Goal: Task Accomplishment & Management: Use online tool/utility

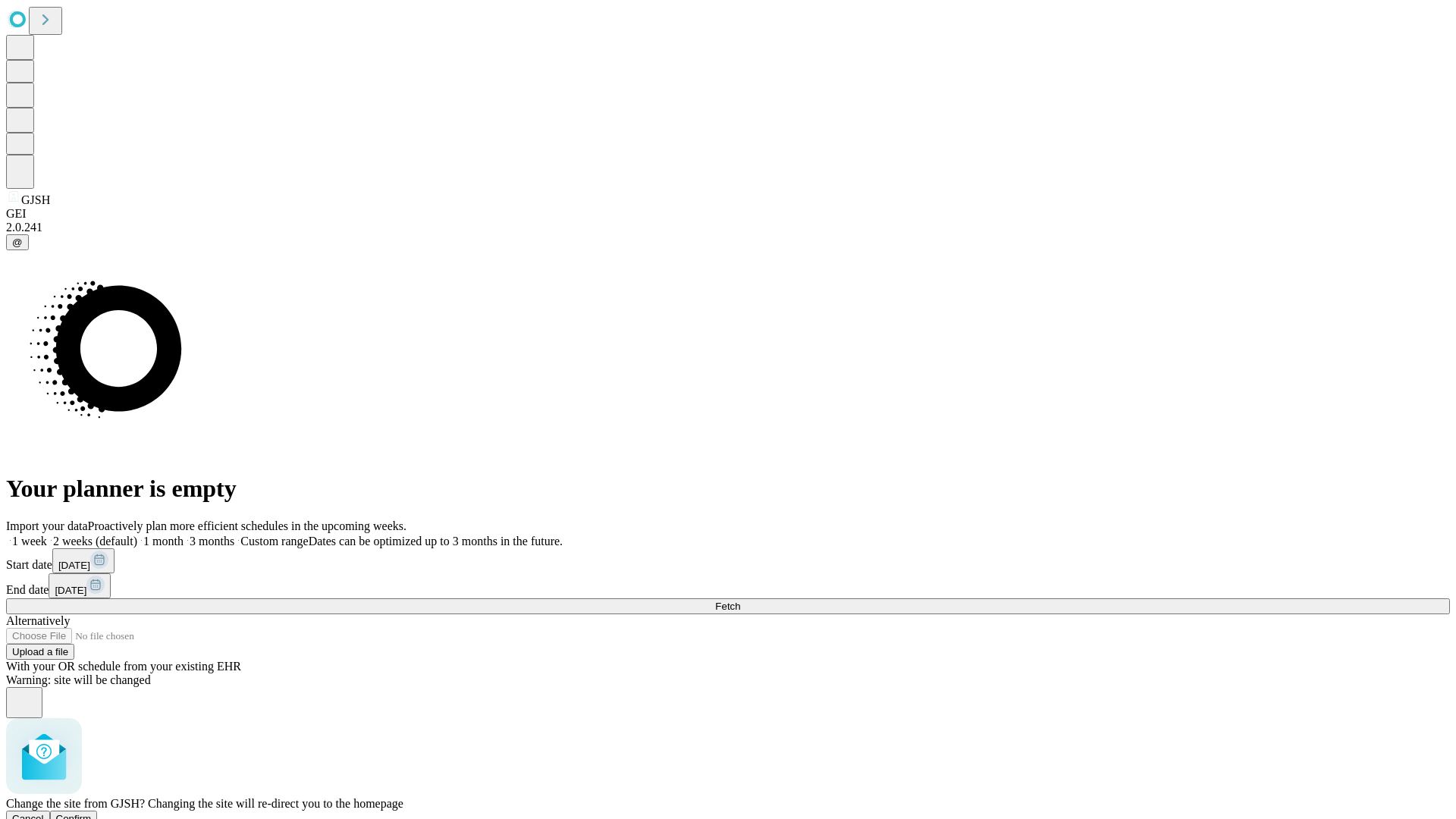
click at [92, 813] on span "Confirm" at bounding box center [73, 818] width 36 height 11
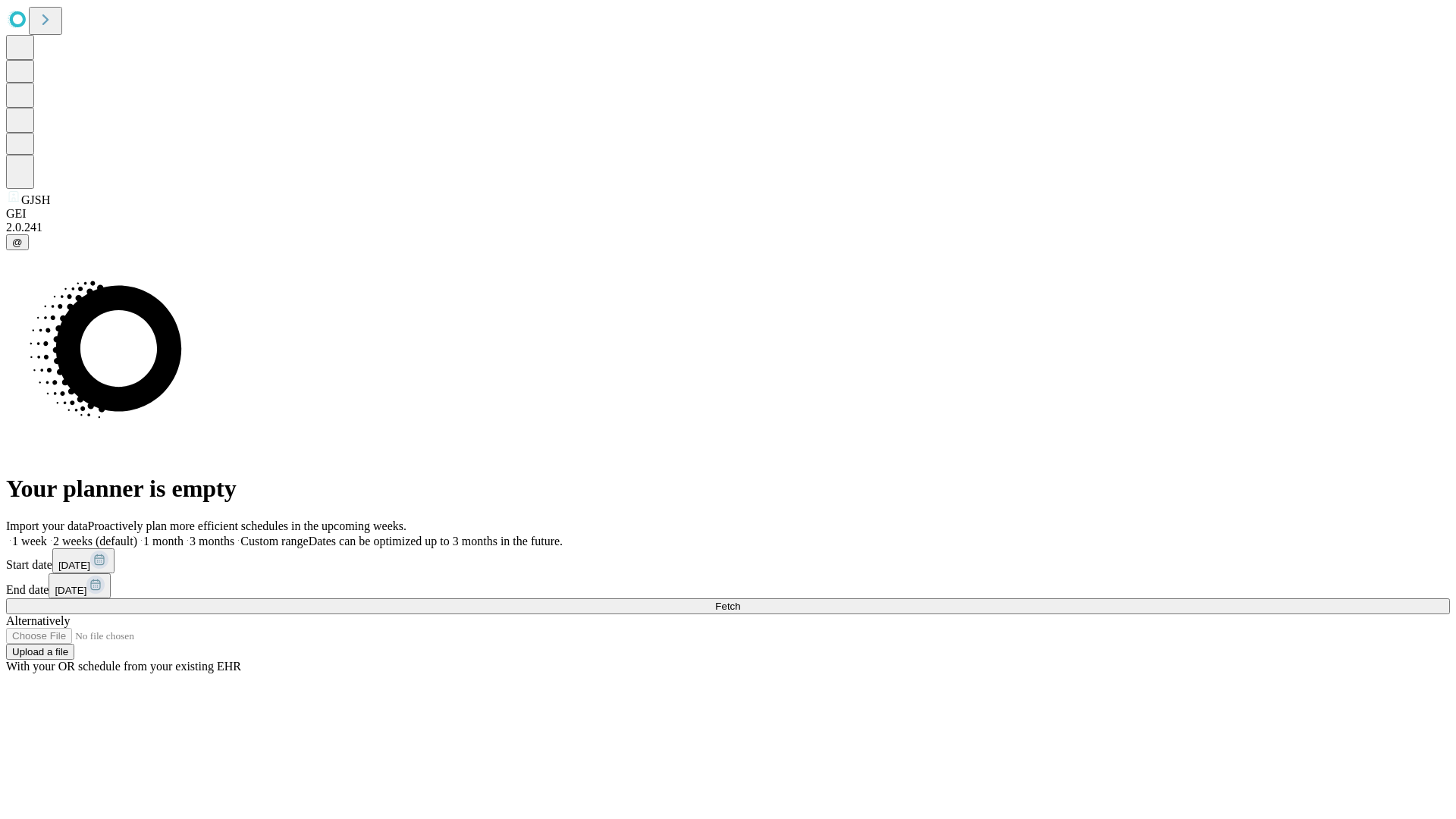
click at [47, 535] on label "1 week" at bounding box center [26, 541] width 41 height 13
click at [740, 601] on span "Fetch" at bounding box center [727, 606] width 25 height 11
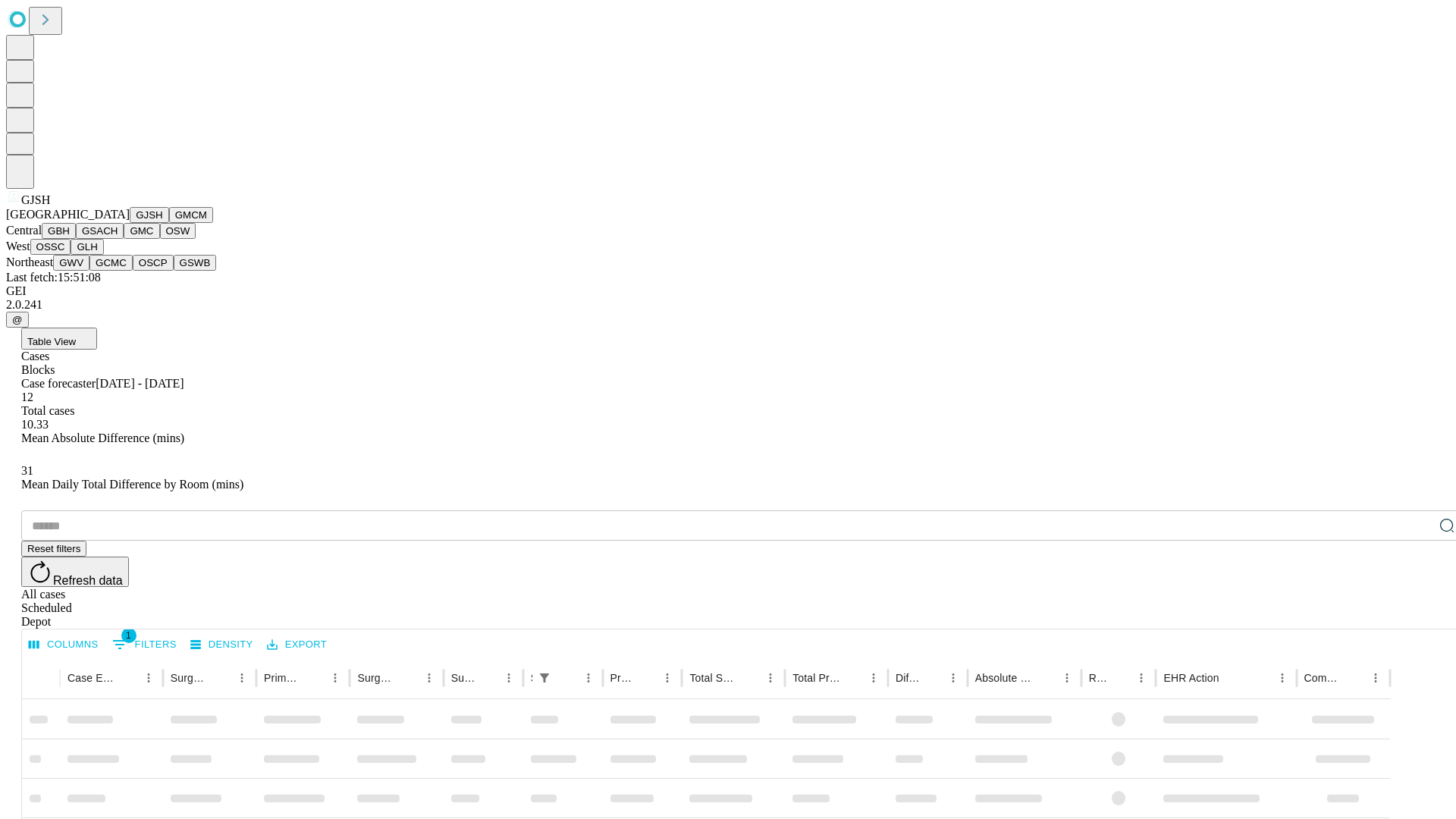
click at [169, 223] on button "GMCM" at bounding box center [190, 215] width 44 height 16
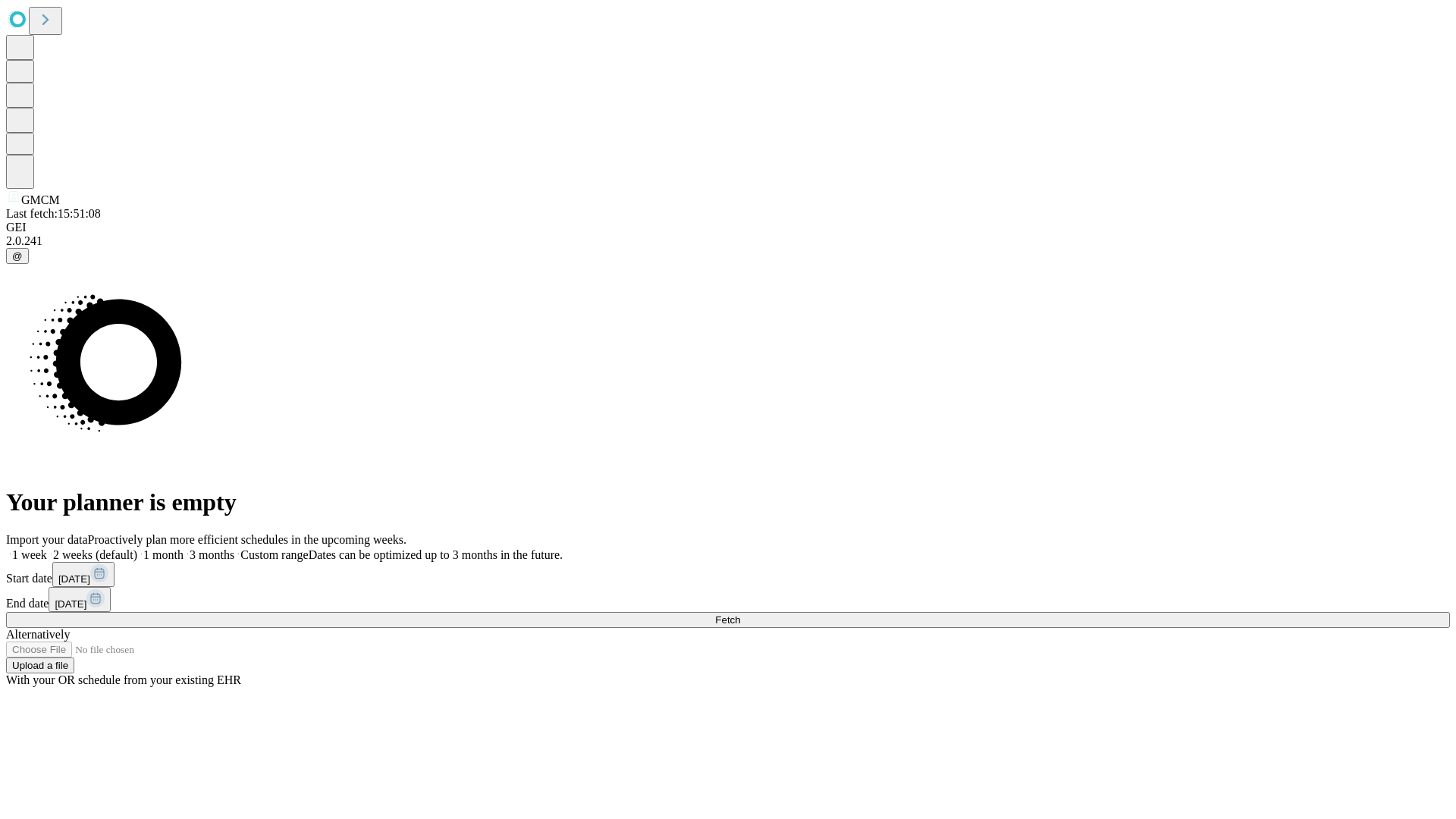
click at [47, 548] on label "1 week" at bounding box center [26, 554] width 41 height 13
click at [740, 614] on span "Fetch" at bounding box center [727, 620] width 25 height 11
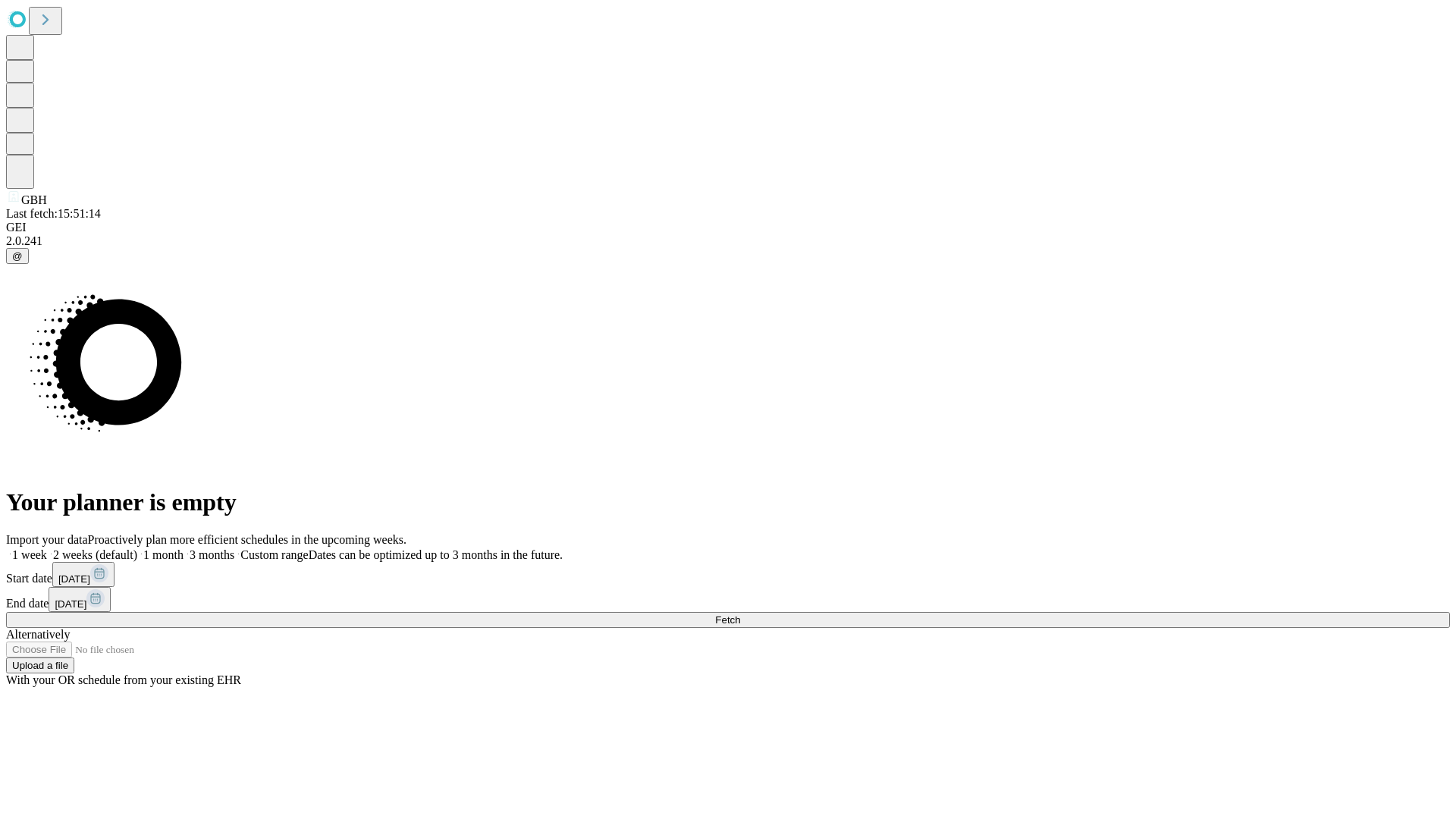
click at [47, 548] on label "1 week" at bounding box center [26, 554] width 41 height 13
click at [740, 614] on span "Fetch" at bounding box center [727, 620] width 25 height 11
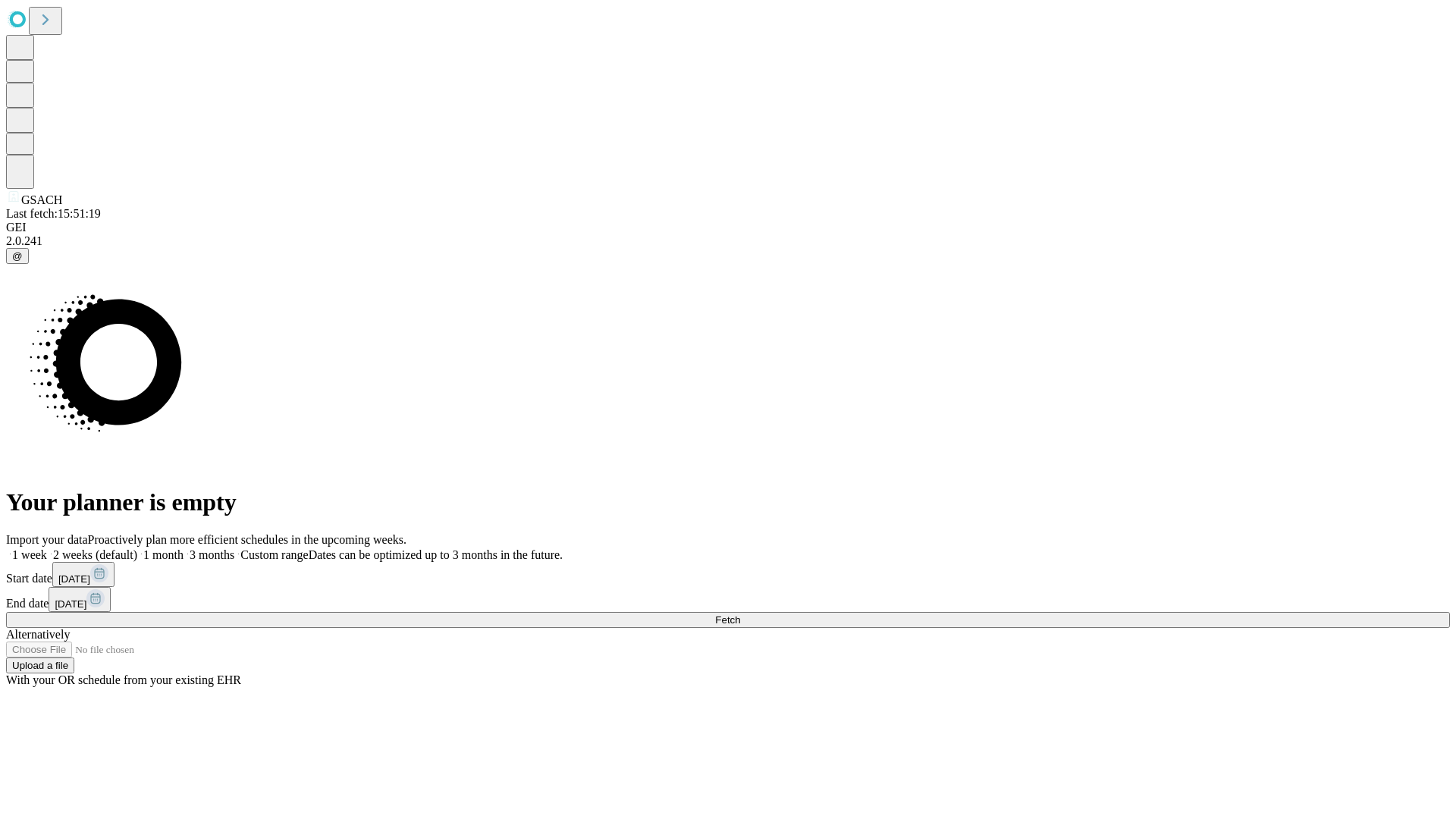
click at [47, 548] on label "1 week" at bounding box center [26, 554] width 41 height 13
click at [740, 614] on span "Fetch" at bounding box center [727, 620] width 25 height 11
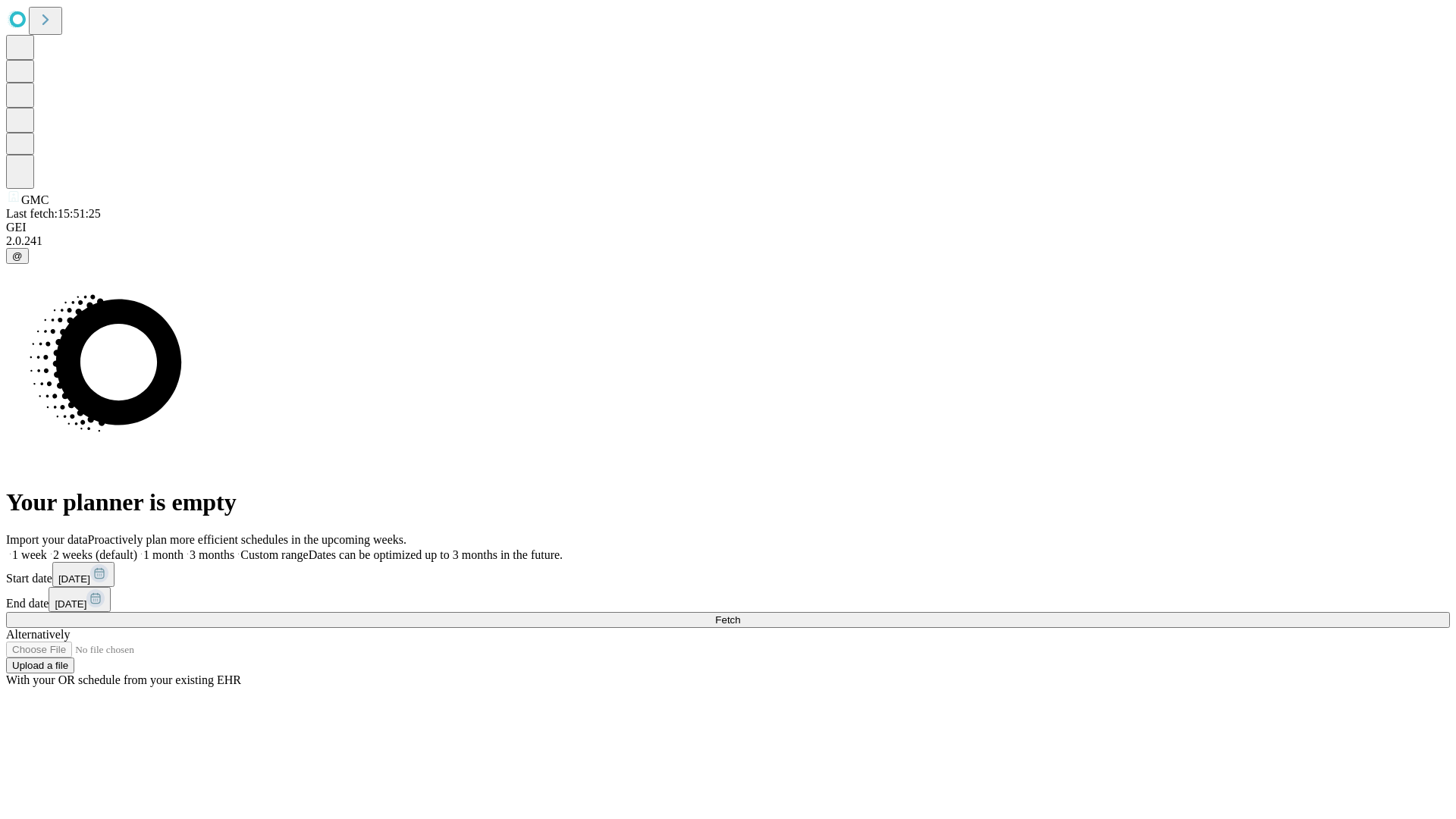
click at [47, 548] on label "1 week" at bounding box center [26, 554] width 41 height 13
click at [740, 614] on span "Fetch" at bounding box center [727, 620] width 25 height 11
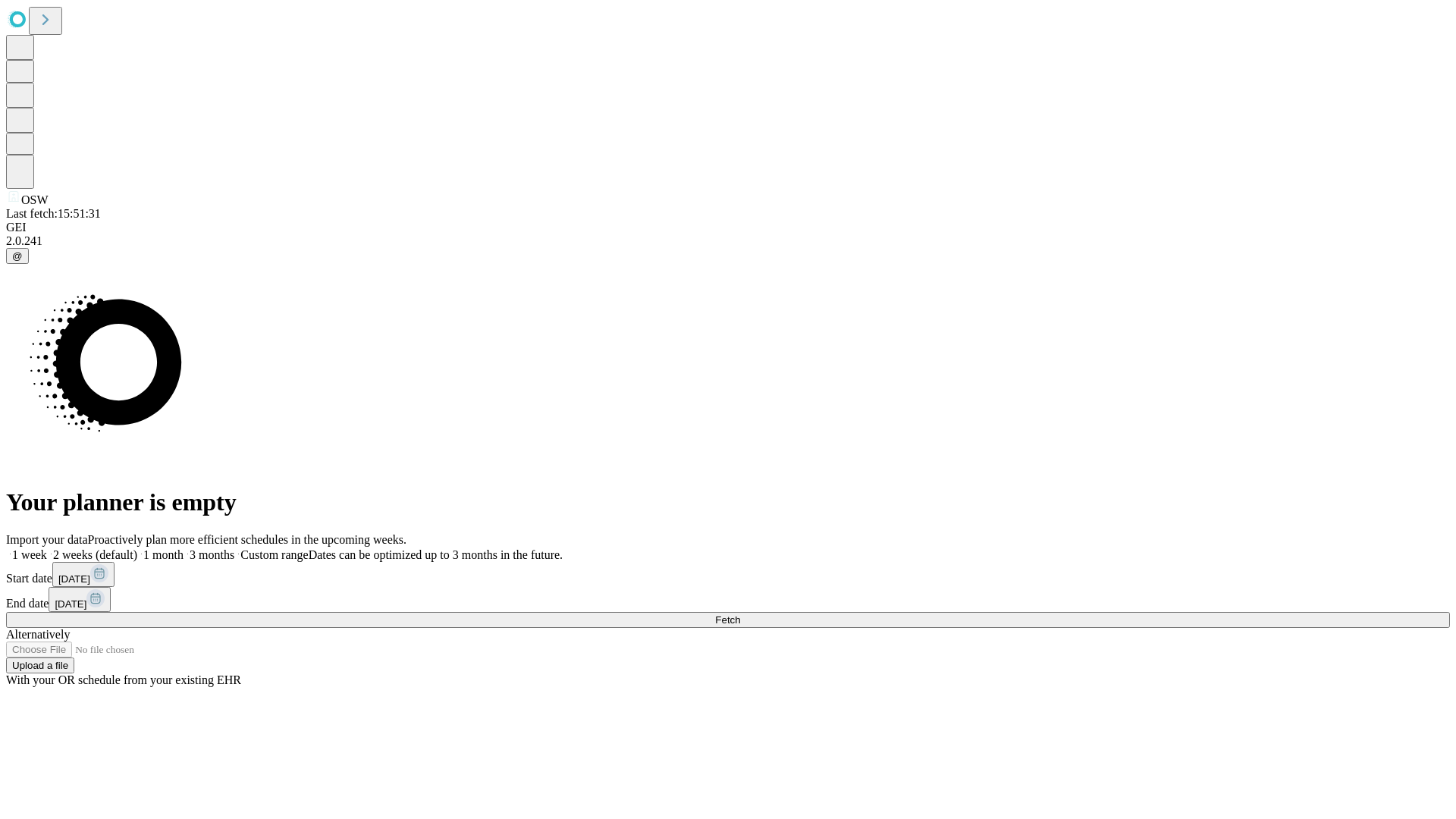
click at [47, 548] on label "1 week" at bounding box center [26, 554] width 41 height 13
click at [740, 614] on span "Fetch" at bounding box center [727, 620] width 25 height 11
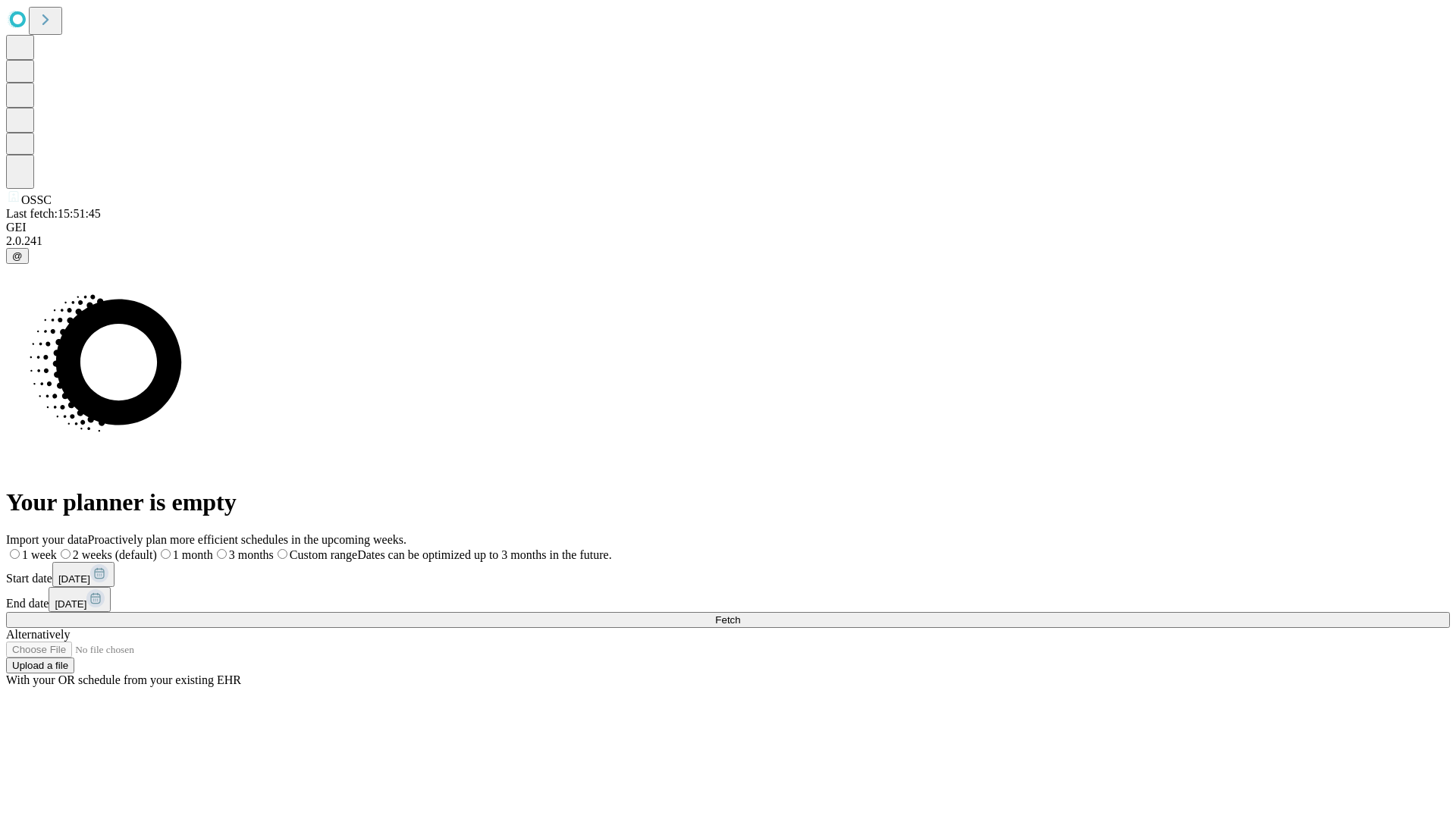
click at [740, 614] on span "Fetch" at bounding box center [727, 620] width 25 height 11
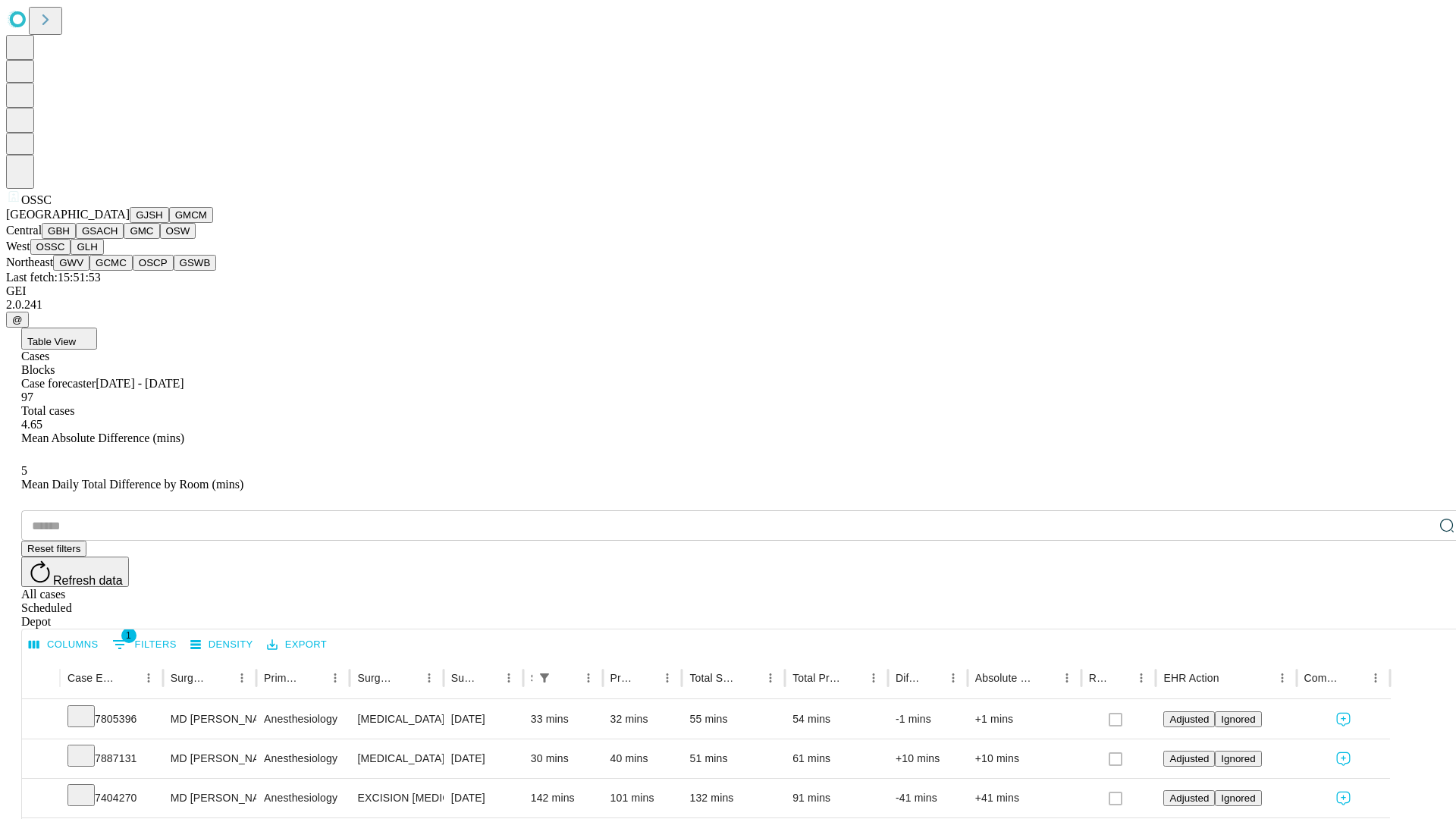
click at [103, 255] on button "GLH" at bounding box center [86, 247] width 33 height 16
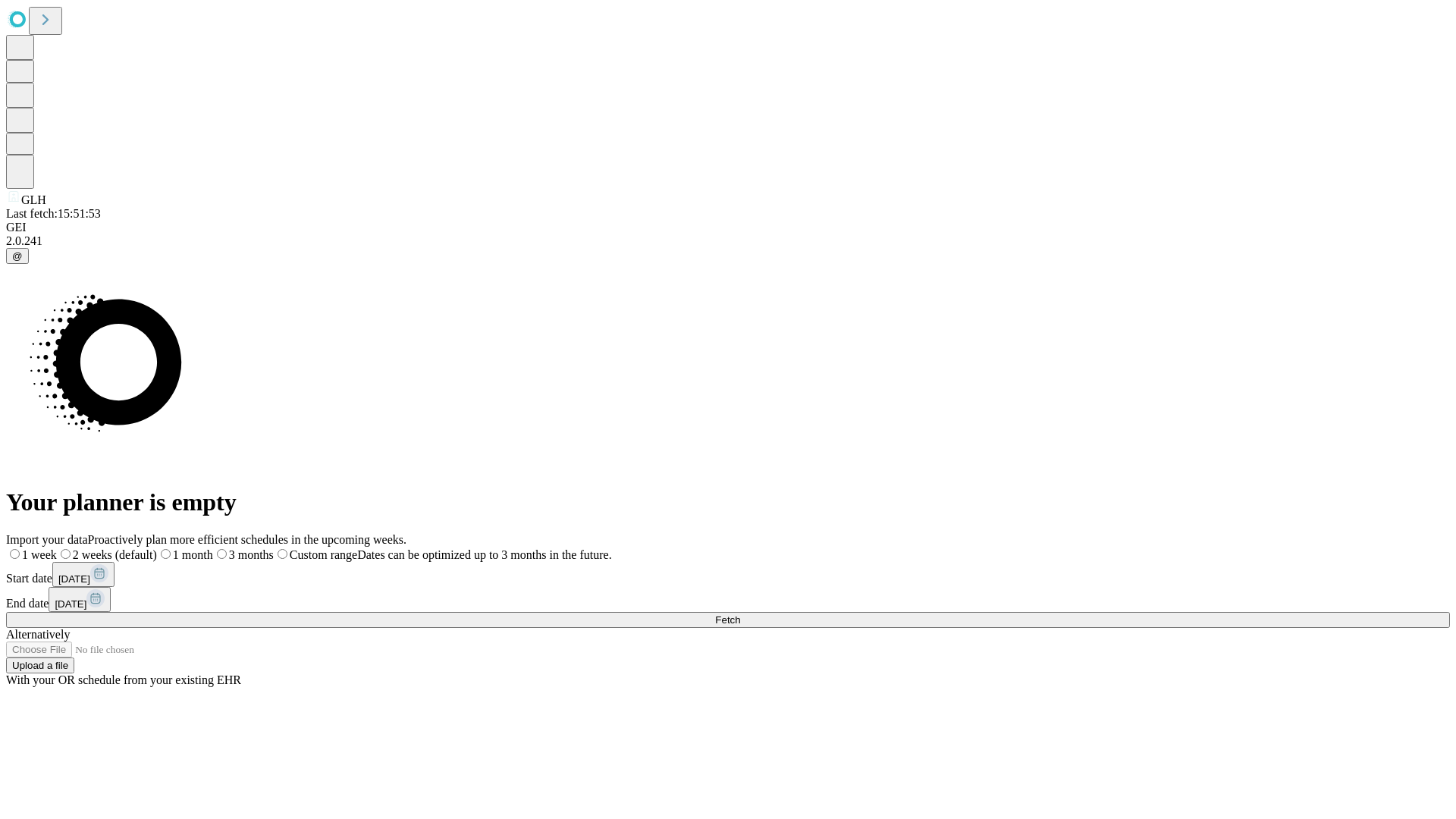
click at [57, 548] on label "1 week" at bounding box center [32, 554] width 51 height 13
click at [740, 614] on span "Fetch" at bounding box center [727, 620] width 25 height 11
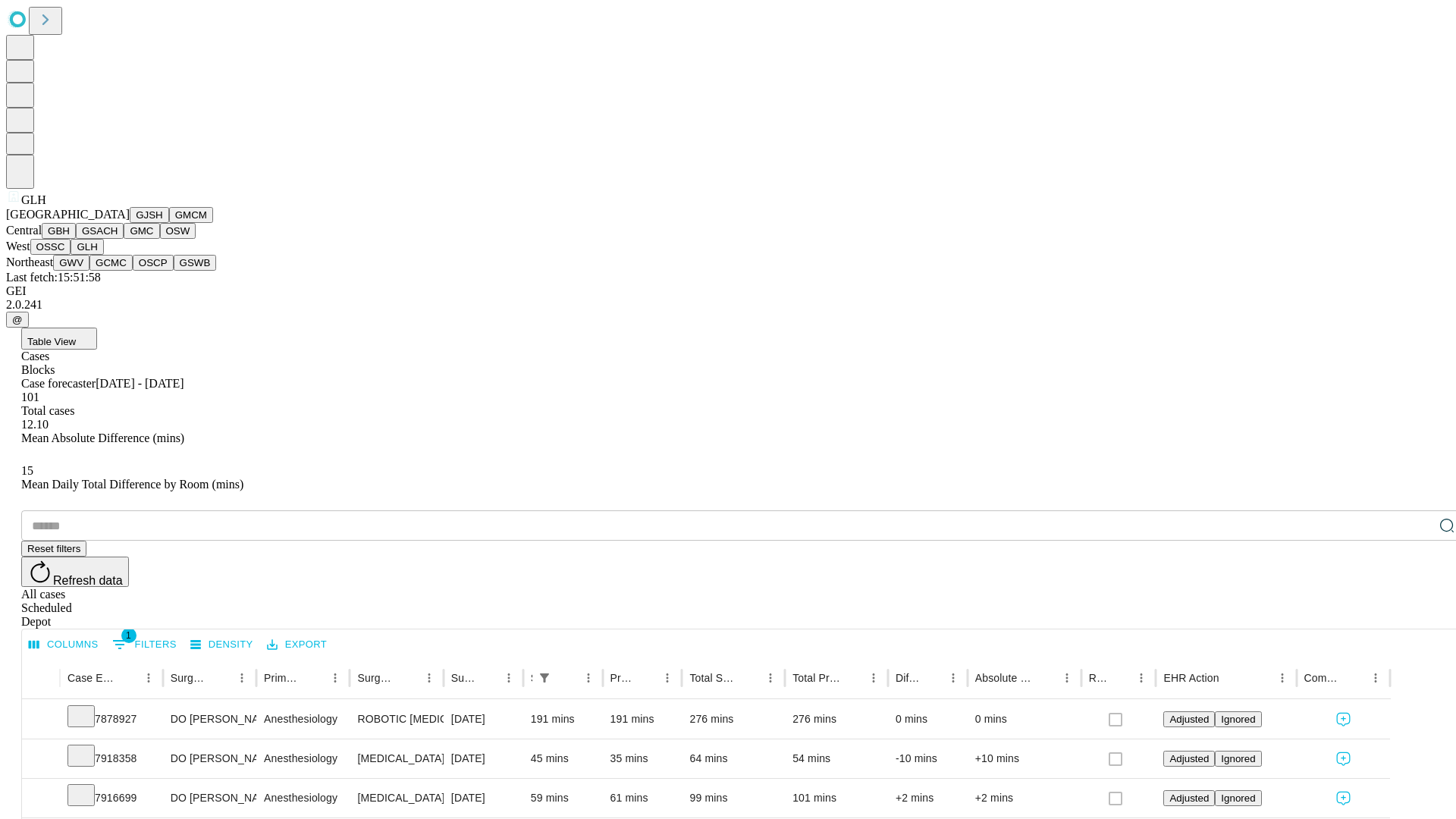
click at [89, 271] on button "GWV" at bounding box center [72, 263] width 37 height 16
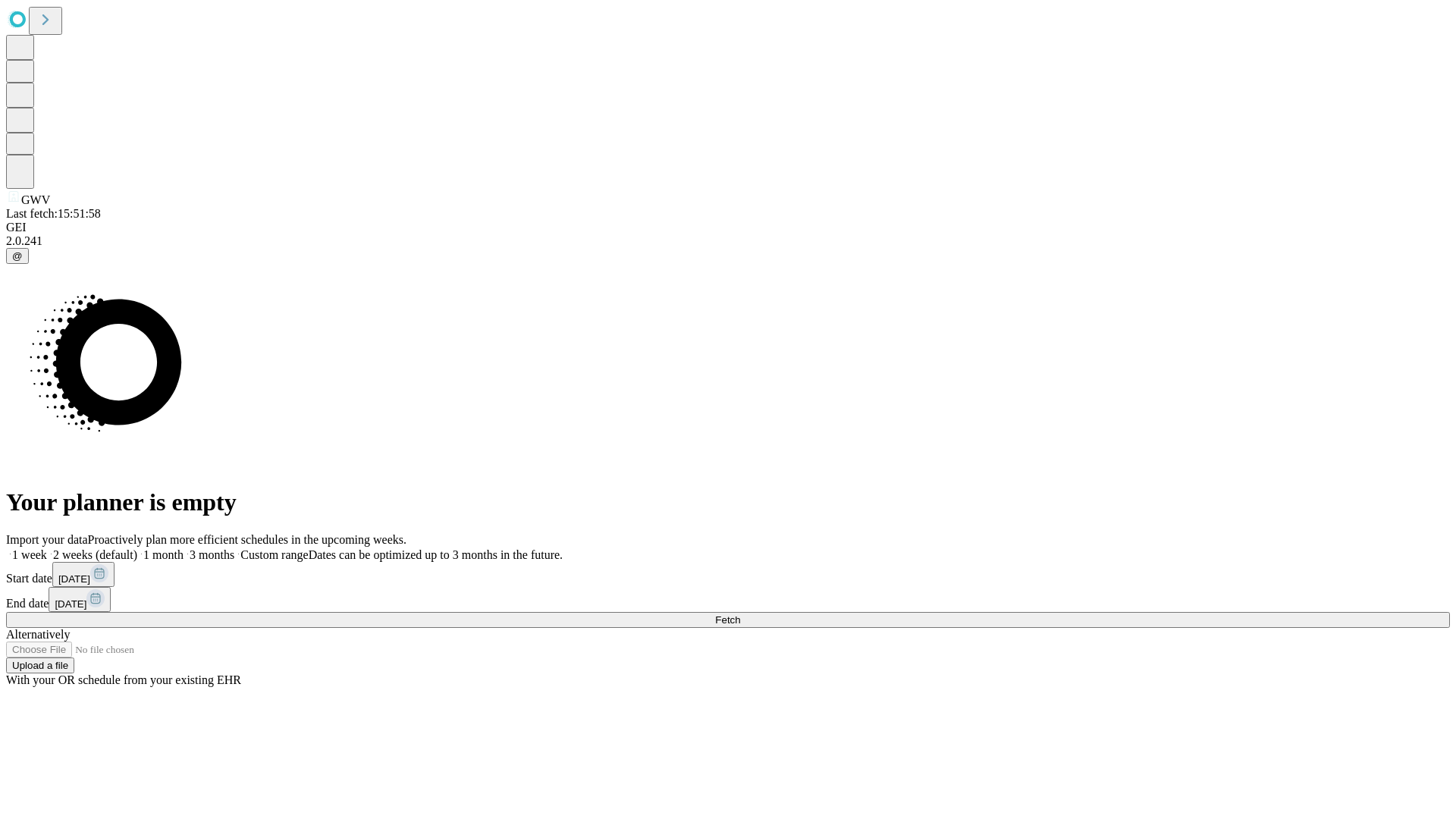
click at [47, 548] on label "1 week" at bounding box center [26, 554] width 41 height 13
click at [740, 614] on span "Fetch" at bounding box center [727, 620] width 25 height 11
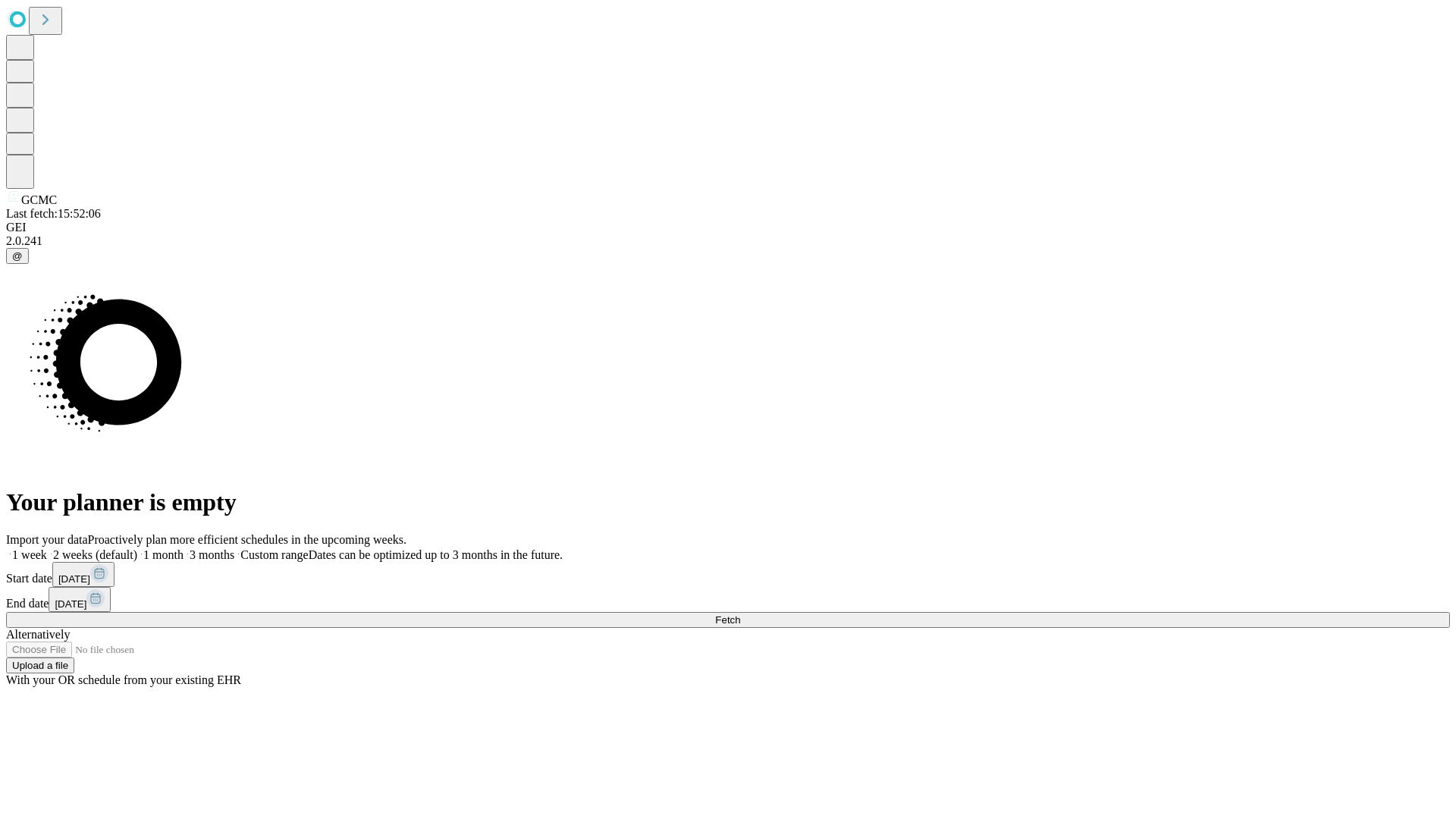
click at [47, 548] on label "1 week" at bounding box center [26, 554] width 41 height 13
click at [740, 614] on span "Fetch" at bounding box center [727, 620] width 25 height 11
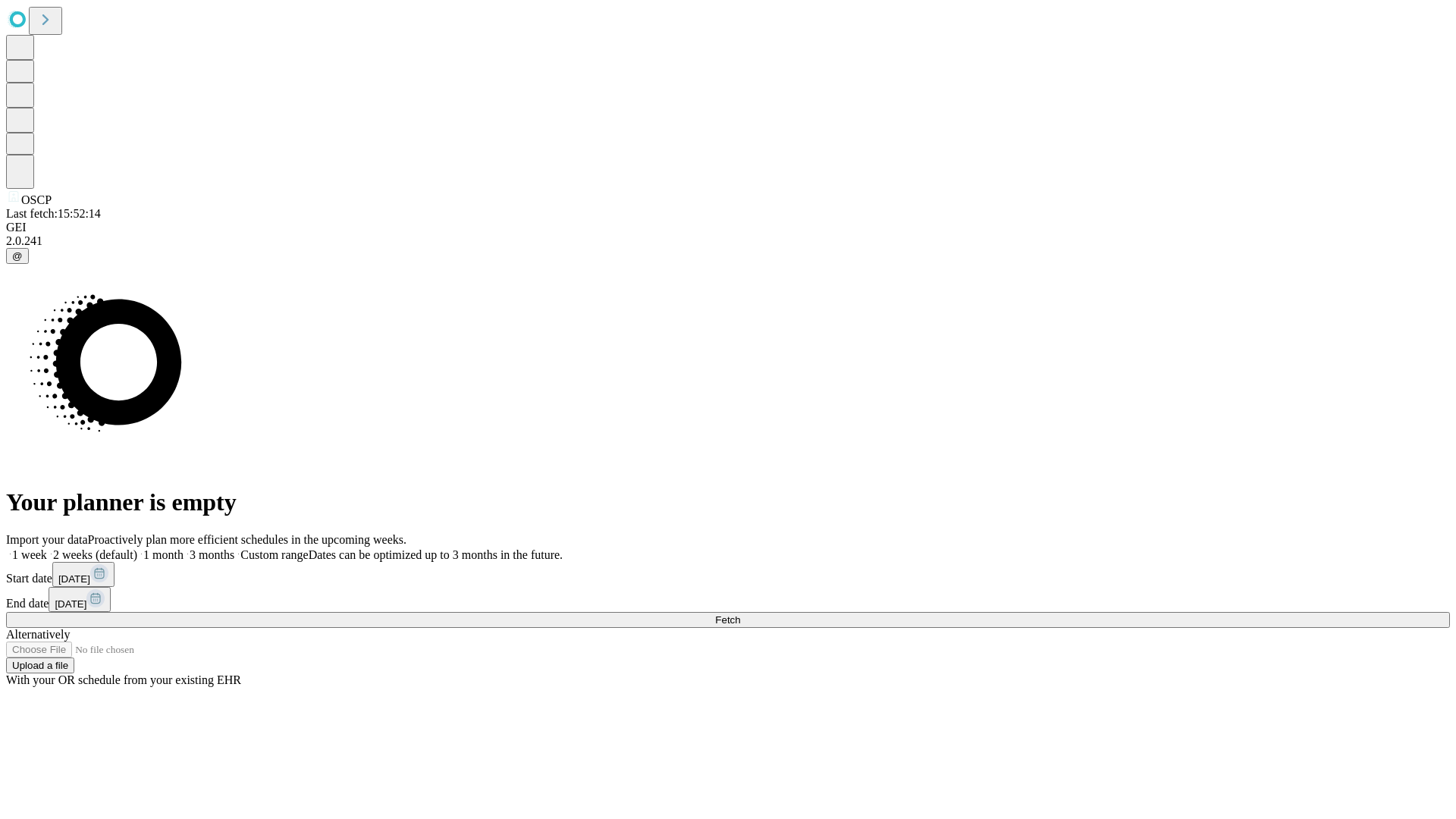
click at [47, 548] on label "1 week" at bounding box center [26, 554] width 41 height 13
click at [740, 614] on span "Fetch" at bounding box center [727, 620] width 25 height 11
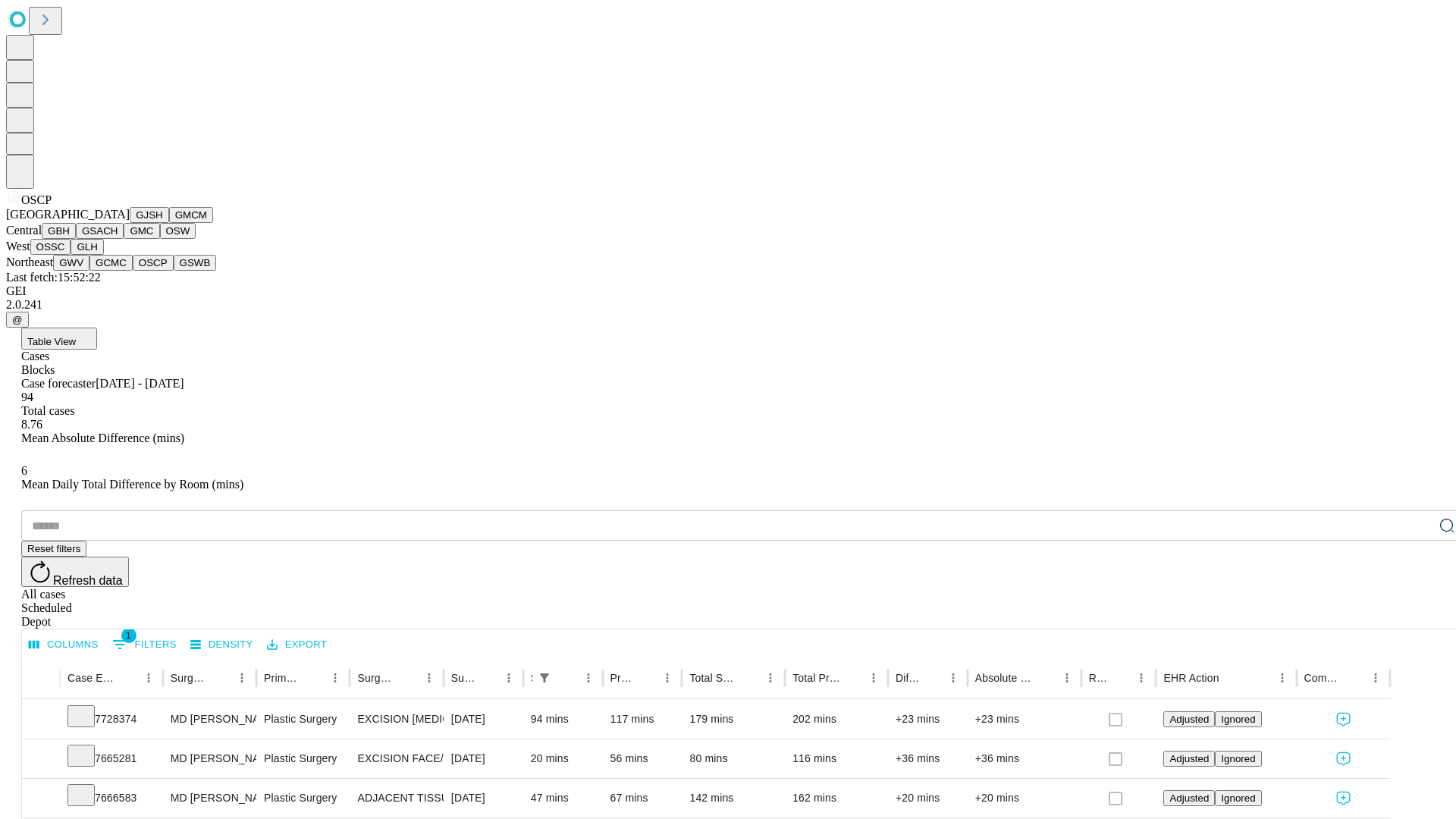
click at [174, 271] on button "GSWB" at bounding box center [195, 263] width 43 height 16
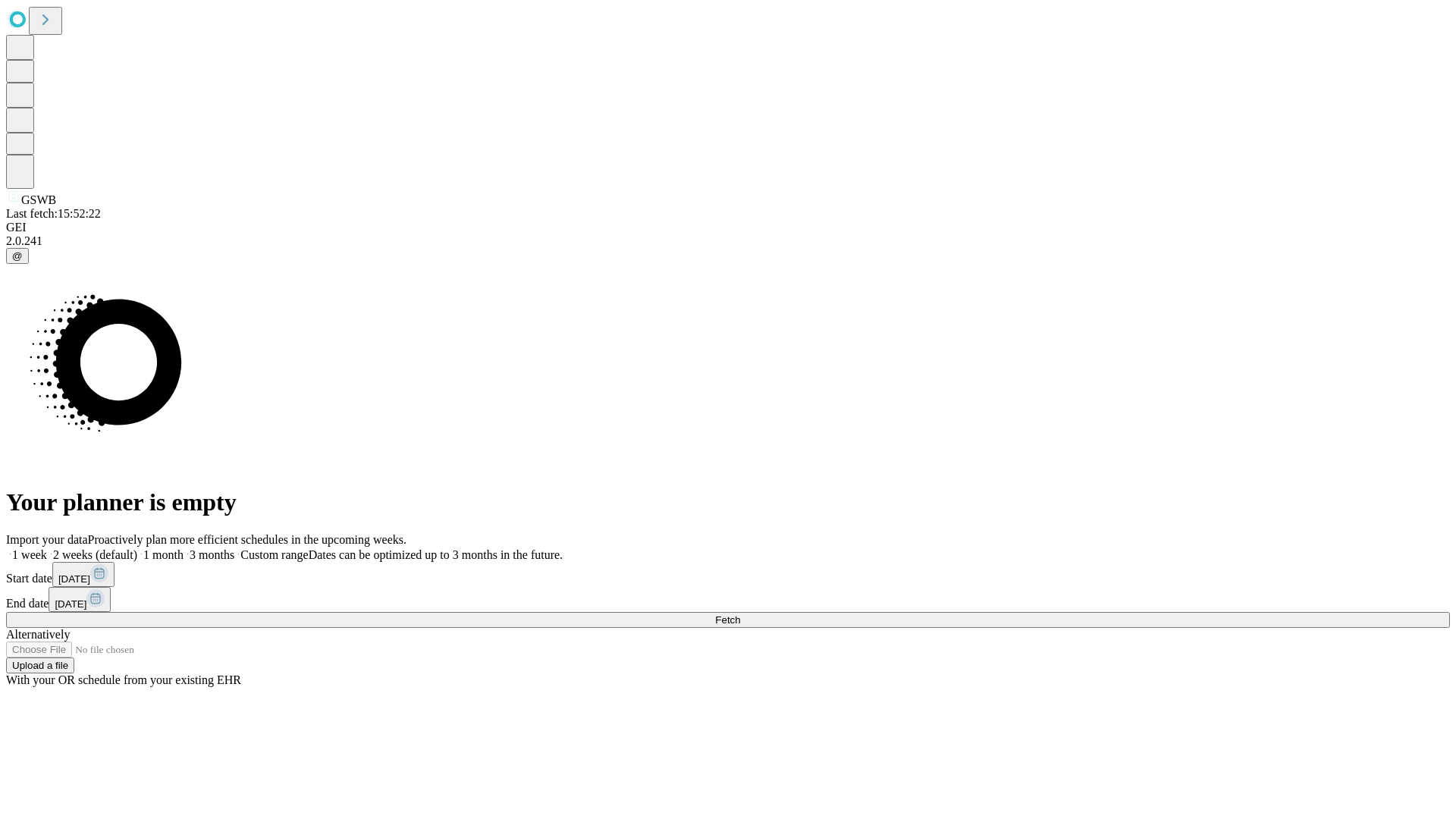
click at [47, 548] on label "1 week" at bounding box center [26, 554] width 41 height 13
click at [740, 614] on span "Fetch" at bounding box center [727, 620] width 25 height 11
